Goal: Navigation & Orientation: Find specific page/section

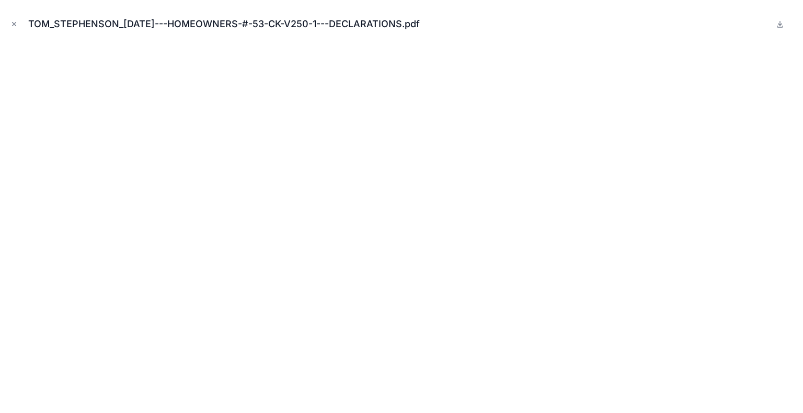
scroll to position [711, 0]
click at [8, 19] on button "Close modal" at bounding box center [13, 23] width 11 height 11
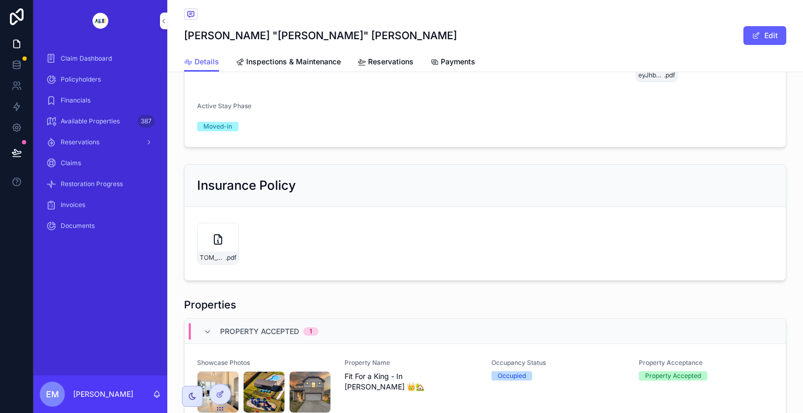
scroll to position [690, 0]
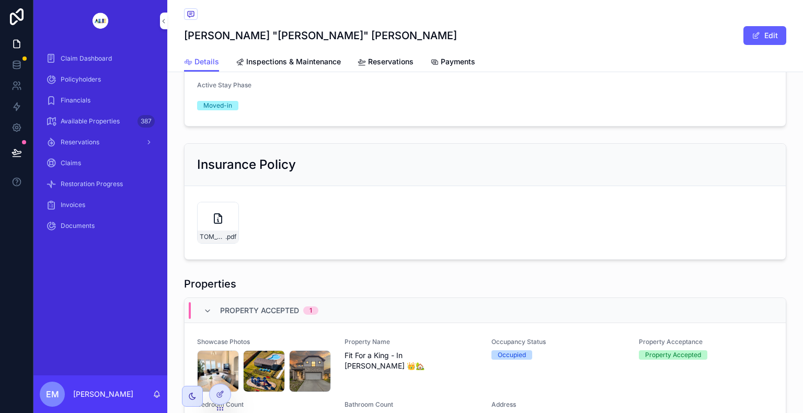
click at [222, 234] on div "TOM_STEPHENSON_[DATE]---HOMEOWNERS-#-53-CK-V250-1---DECLARATIONS .pdf" at bounding box center [218, 223] width 42 height 42
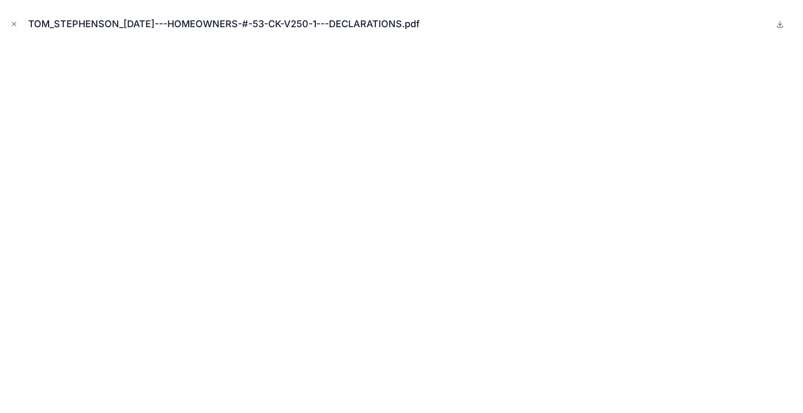
click at [10, 26] on button "Close modal" at bounding box center [13, 23] width 11 height 11
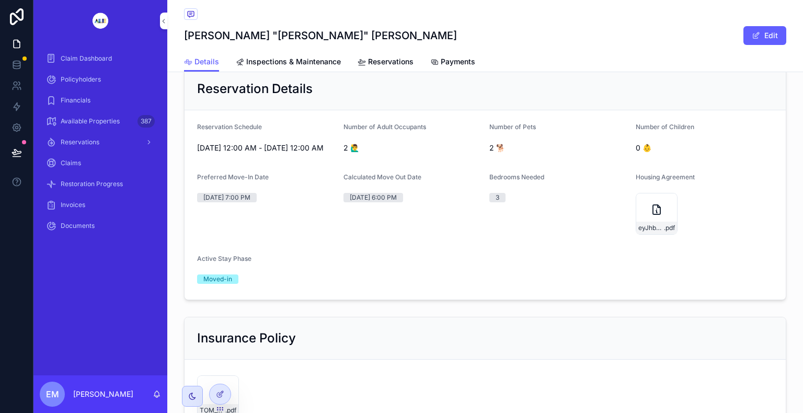
scroll to position [537, 0]
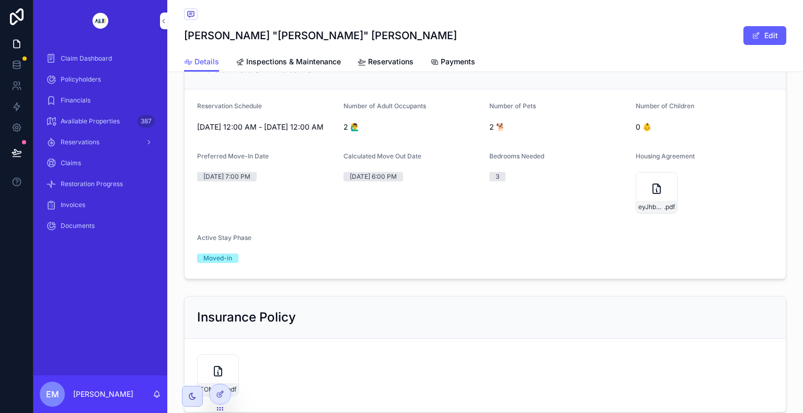
click at [114, 59] on div "Claim Dashboard" at bounding box center [100, 58] width 109 height 17
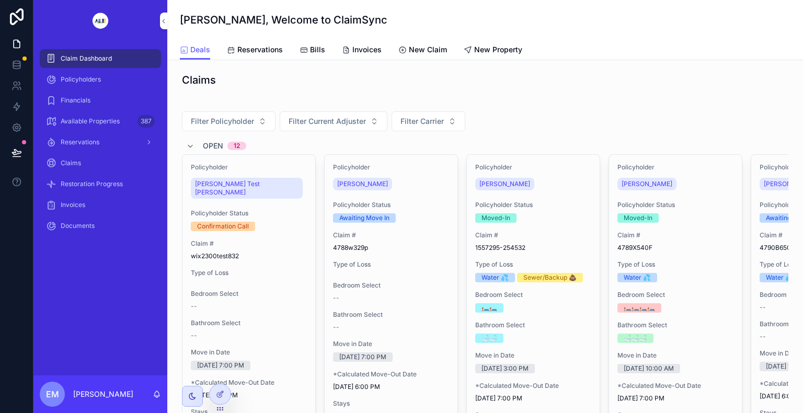
click at [802, 412] on div at bounding box center [802, 206] width 1 height 413
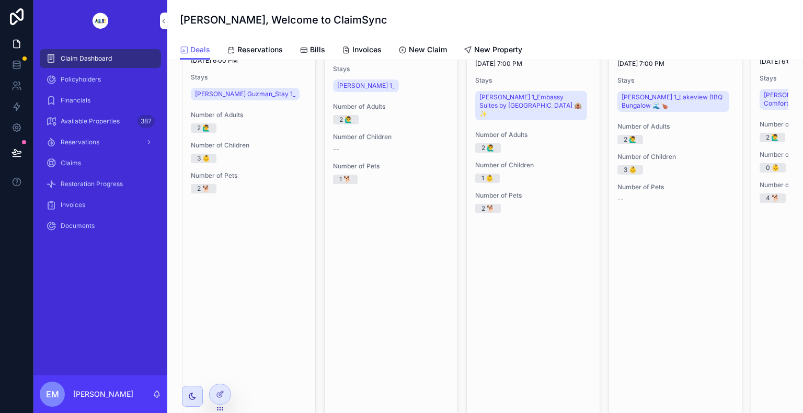
scroll to position [355, 0]
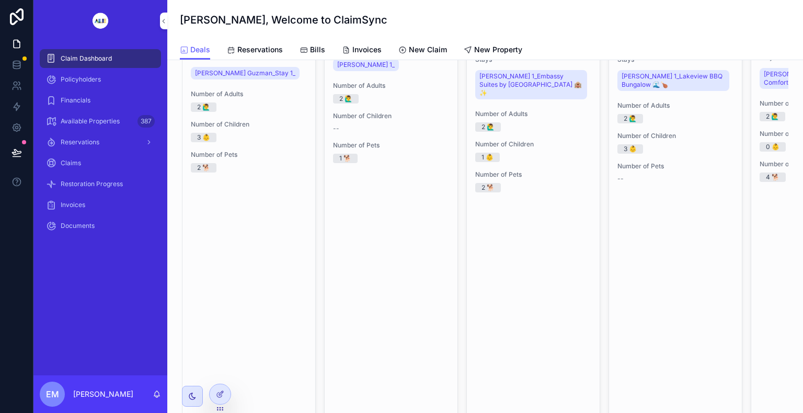
click at [101, 78] on div "Policyholders" at bounding box center [100, 79] width 109 height 17
